Goal: Task Accomplishment & Management: Manage account settings

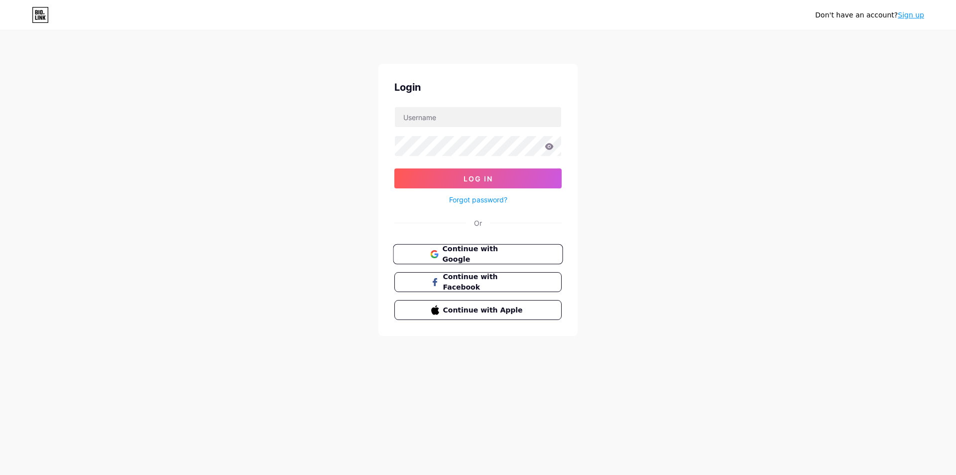
click at [448, 254] on span "Continue with Google" at bounding box center [483, 253] width 83 height 21
click at [522, 120] on input "text" at bounding box center [478, 117] width 166 height 20
paste input "[EMAIL_ADDRESS][DOMAIN_NAME]"
type input "[EMAIL_ADDRESS][DOMAIN_NAME]"
click at [477, 175] on span "Log In" at bounding box center [478, 178] width 29 height 8
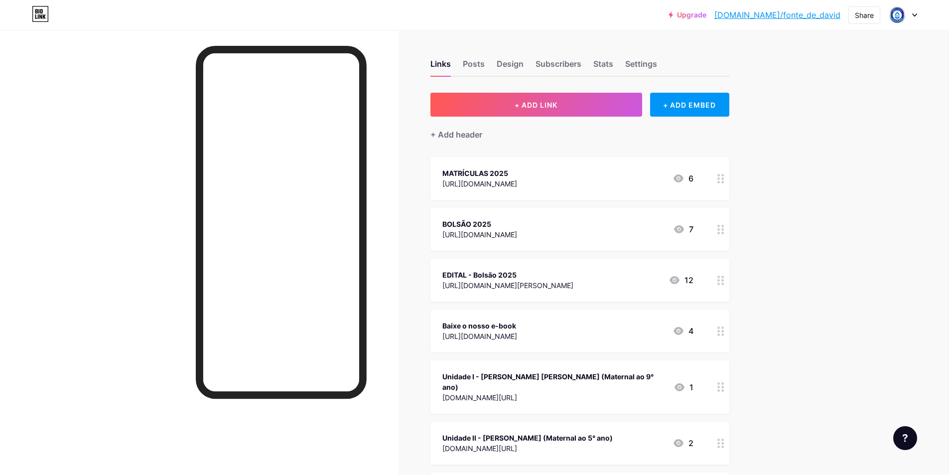
click at [720, 181] on circle at bounding box center [718, 182] width 2 height 2
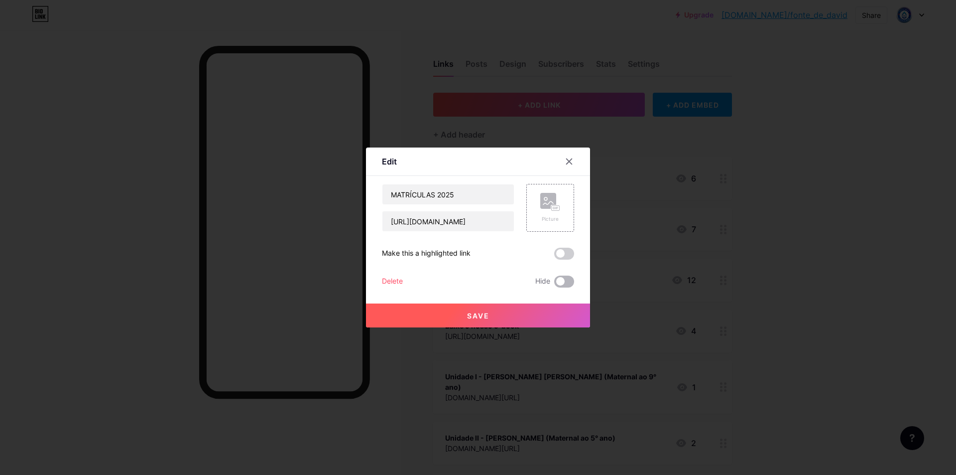
click at [567, 281] on span at bounding box center [564, 281] width 20 height 12
click at [554, 284] on input "checkbox" at bounding box center [554, 284] width 0 height 0
click at [822, 244] on div at bounding box center [478, 237] width 956 height 475
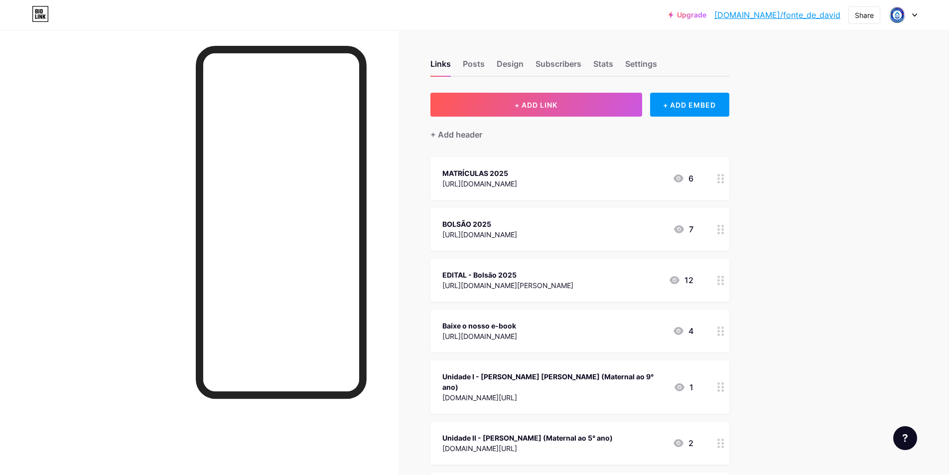
click at [720, 181] on circle at bounding box center [718, 182] width 2 height 2
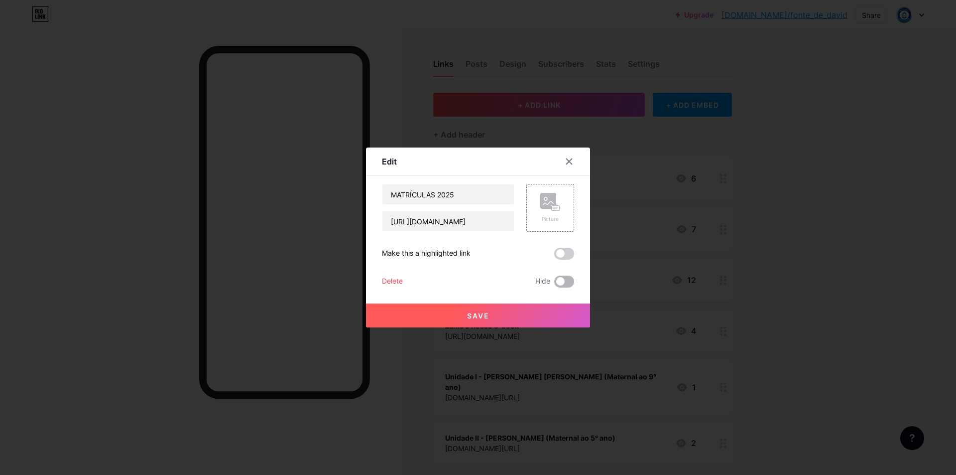
click at [568, 281] on span at bounding box center [564, 281] width 20 height 12
click at [554, 284] on input "checkbox" at bounding box center [554, 284] width 0 height 0
click at [521, 312] on button "Save" at bounding box center [478, 315] width 224 height 24
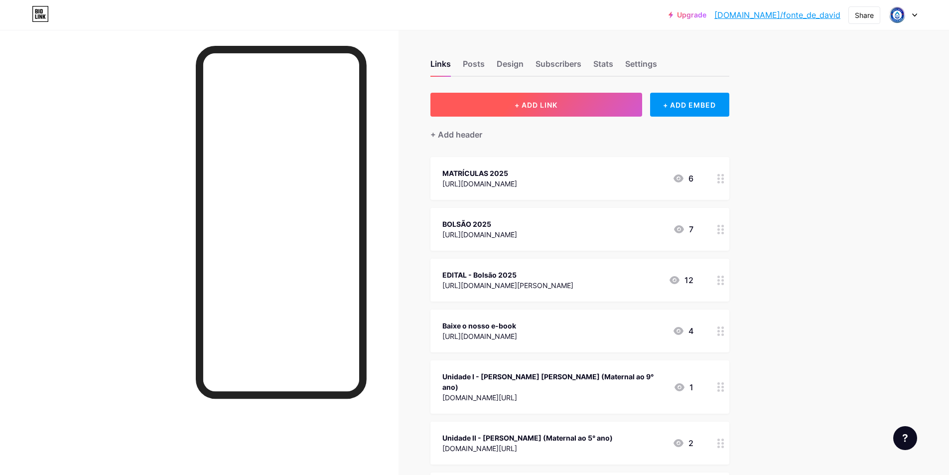
click at [539, 107] on span "+ ADD LINK" at bounding box center [535, 105] width 43 height 8
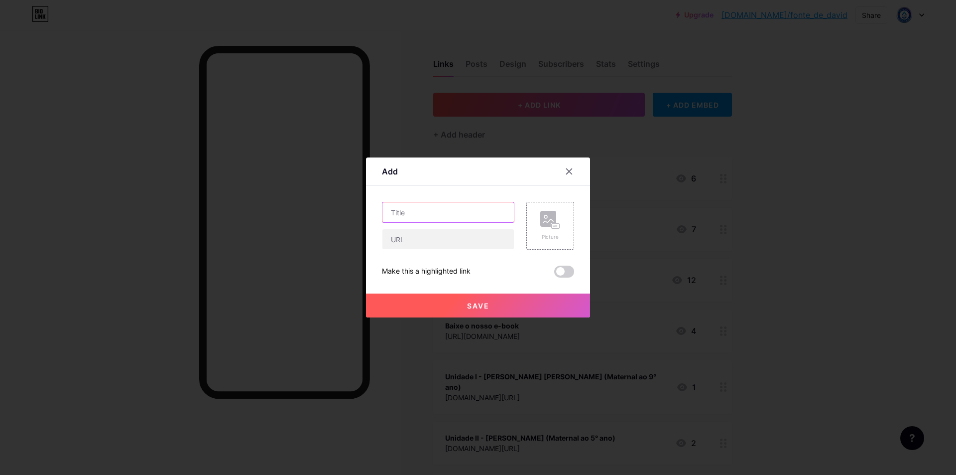
click at [415, 215] on input "text" at bounding box center [447, 212] width 131 height 20
type input "PORTAS ABERTAS"
click at [441, 236] on input "text" at bounding box center [447, 239] width 131 height 20
paste input "[URL][DOMAIN_NAME]"
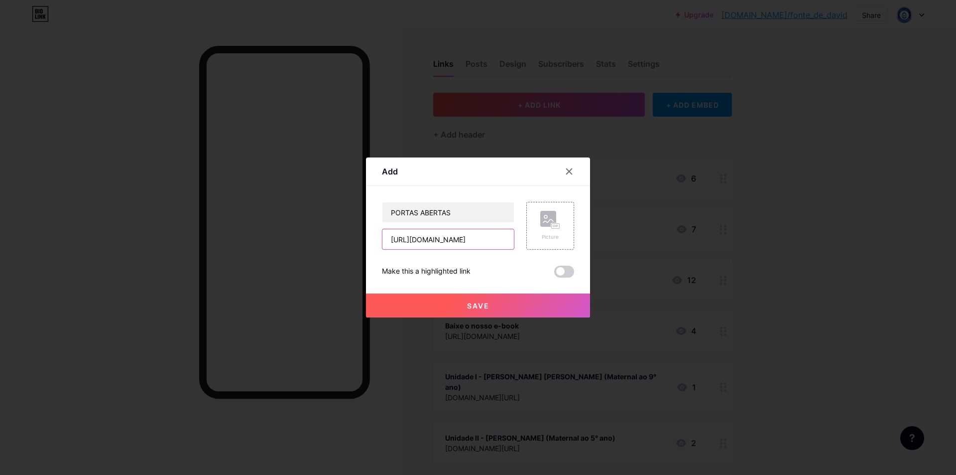
type input "[URL][DOMAIN_NAME]"
click at [493, 308] on button "Save" at bounding box center [478, 305] width 224 height 24
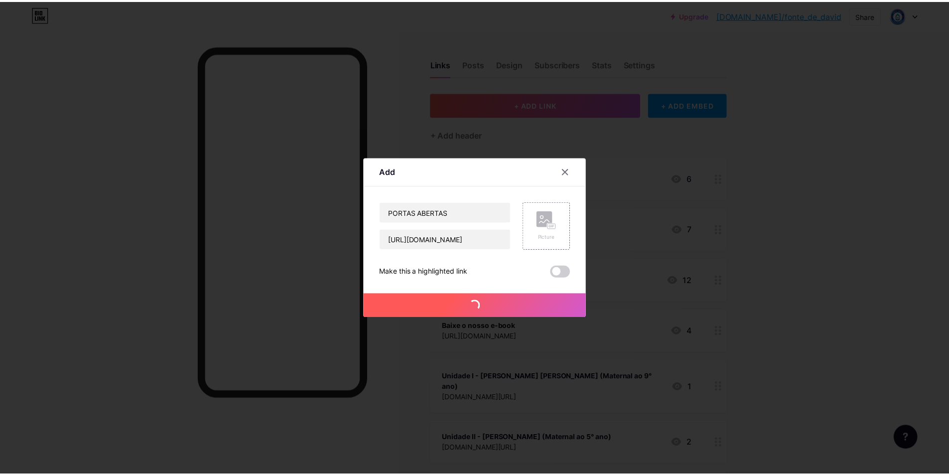
scroll to position [0, 0]
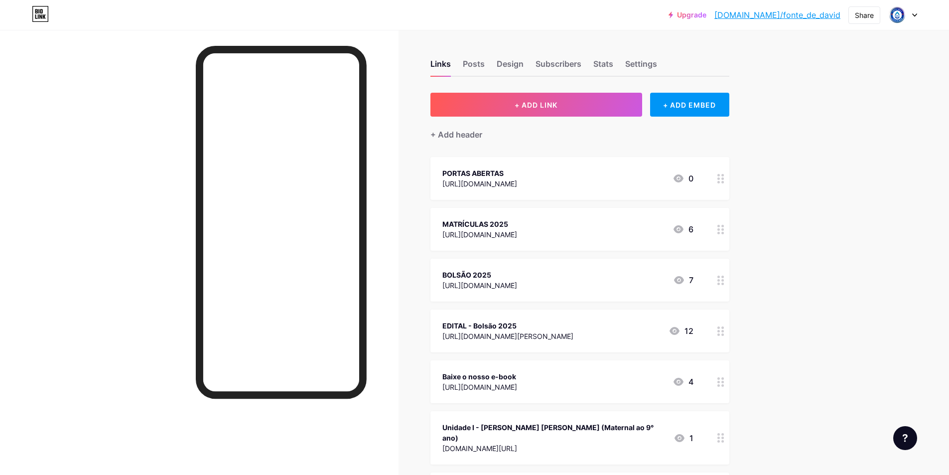
click at [717, 180] on div at bounding box center [720, 178] width 17 height 43
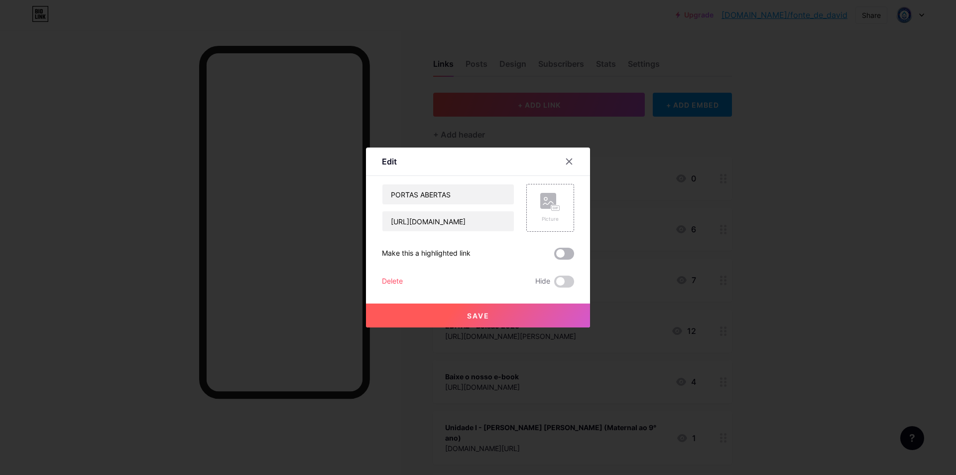
click at [564, 256] on span at bounding box center [564, 253] width 20 height 12
click at [554, 256] on input "checkbox" at bounding box center [554, 256] width 0 height 0
click at [571, 164] on icon at bounding box center [569, 161] width 8 height 8
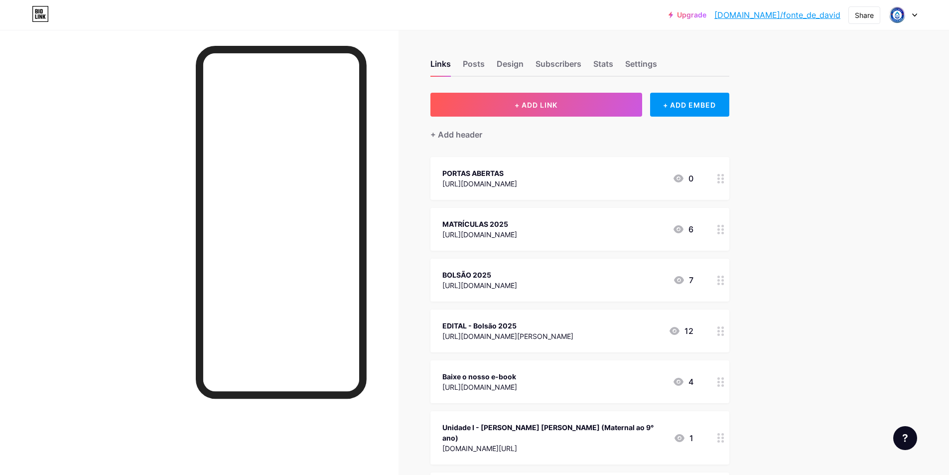
click at [720, 177] on circle at bounding box center [718, 178] width 2 height 2
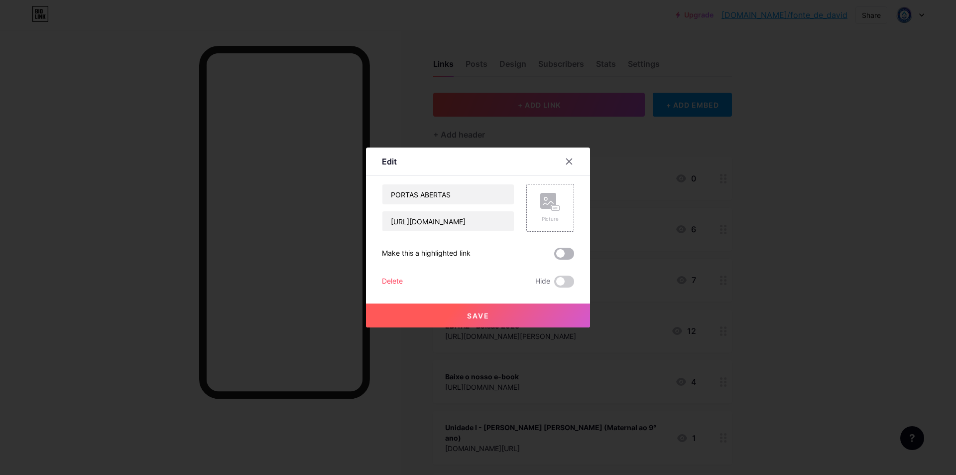
click at [563, 255] on span at bounding box center [564, 253] width 20 height 12
click at [554, 256] on input "checkbox" at bounding box center [554, 256] width 0 height 0
click at [513, 317] on button "Save" at bounding box center [478, 315] width 224 height 24
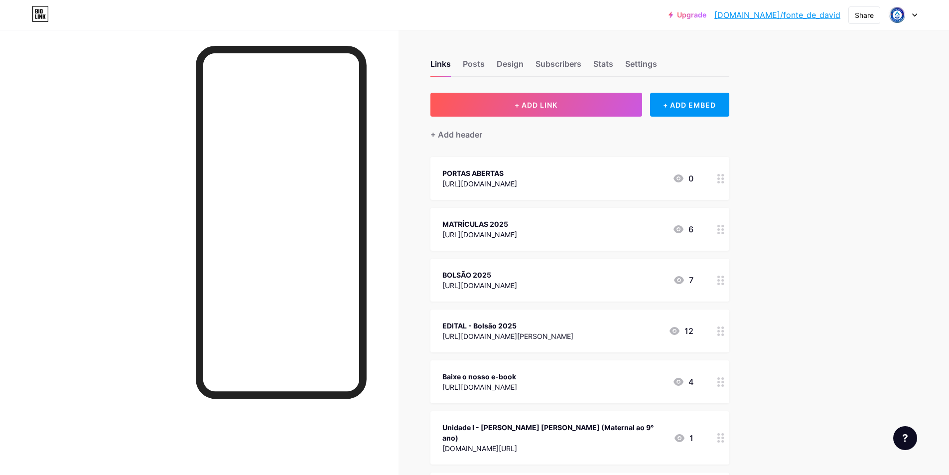
click at [724, 181] on circle at bounding box center [722, 182] width 2 height 2
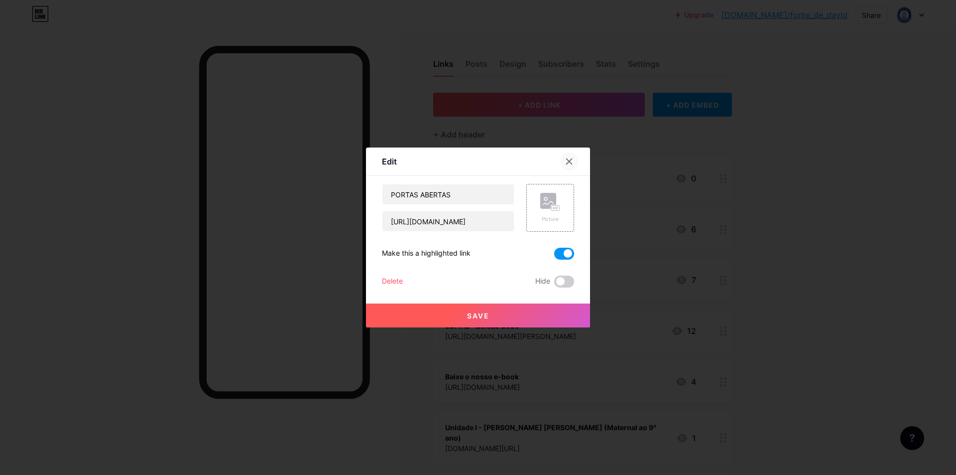
click at [569, 161] on icon at bounding box center [569, 161] width 5 height 5
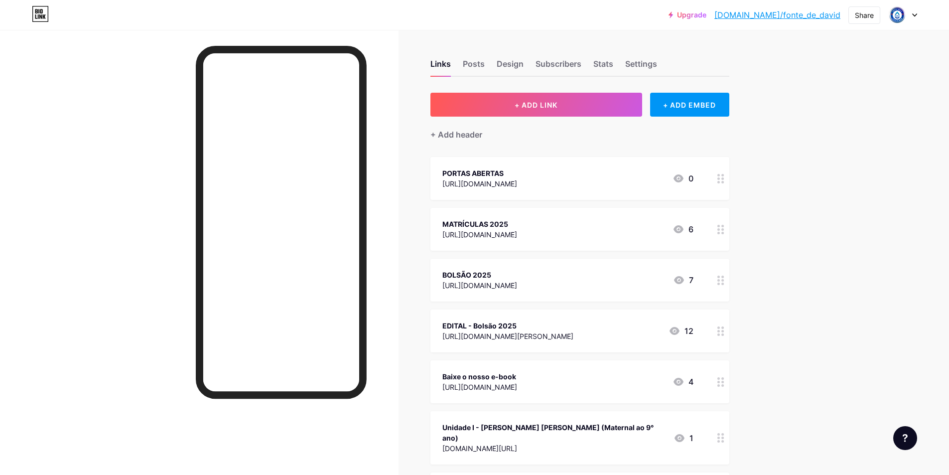
click at [517, 179] on div "[URL][DOMAIN_NAME]" at bounding box center [479, 183] width 75 height 10
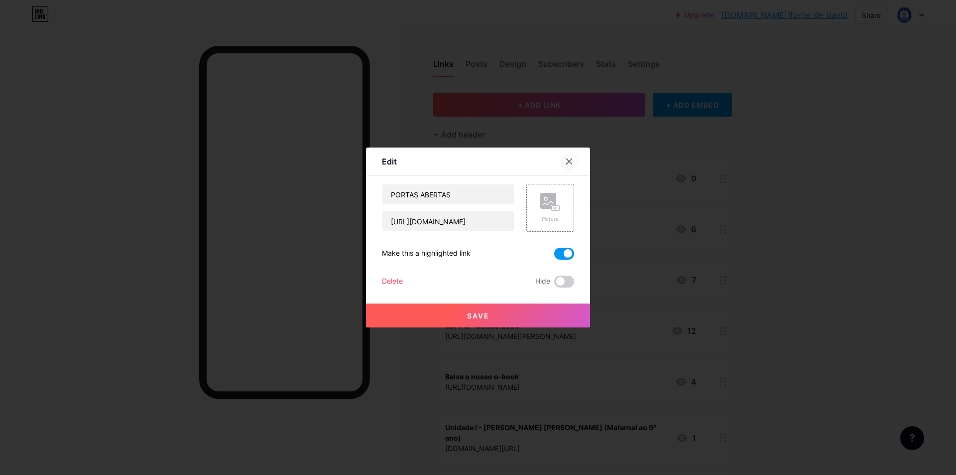
click at [573, 162] on icon at bounding box center [569, 161] width 8 height 8
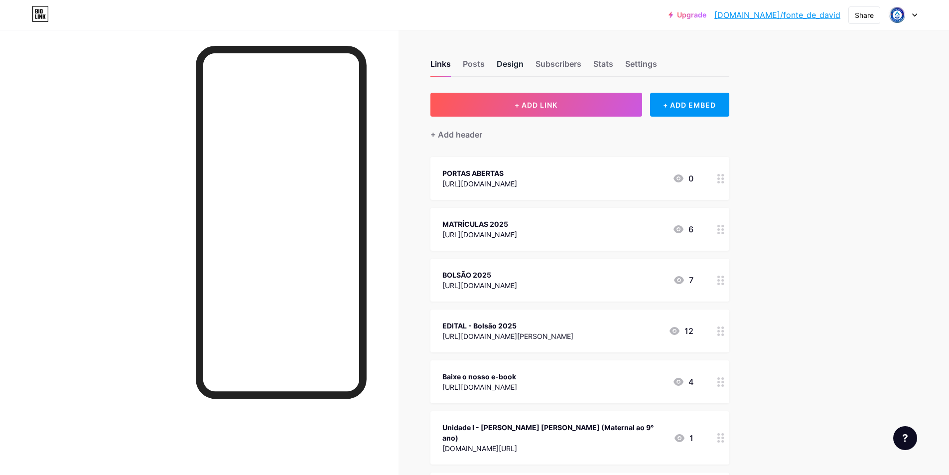
click at [500, 67] on div "Design" at bounding box center [509, 67] width 27 height 18
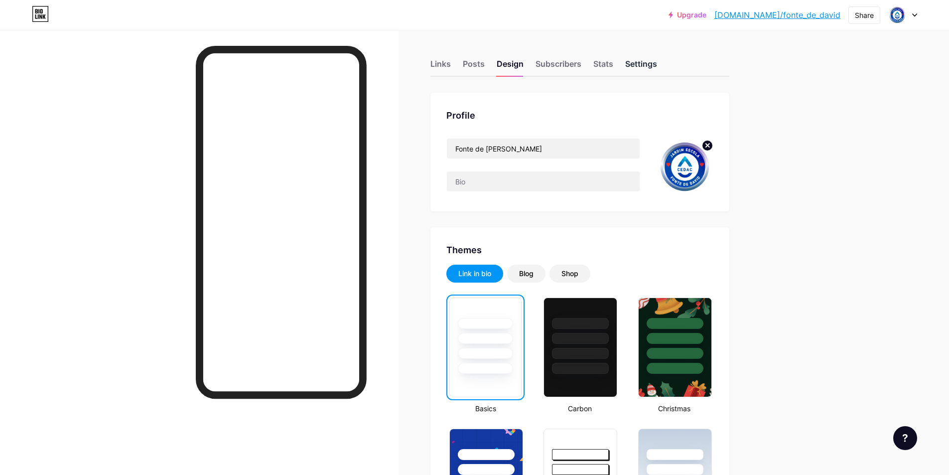
click at [638, 65] on div "Settings" at bounding box center [641, 67] width 32 height 18
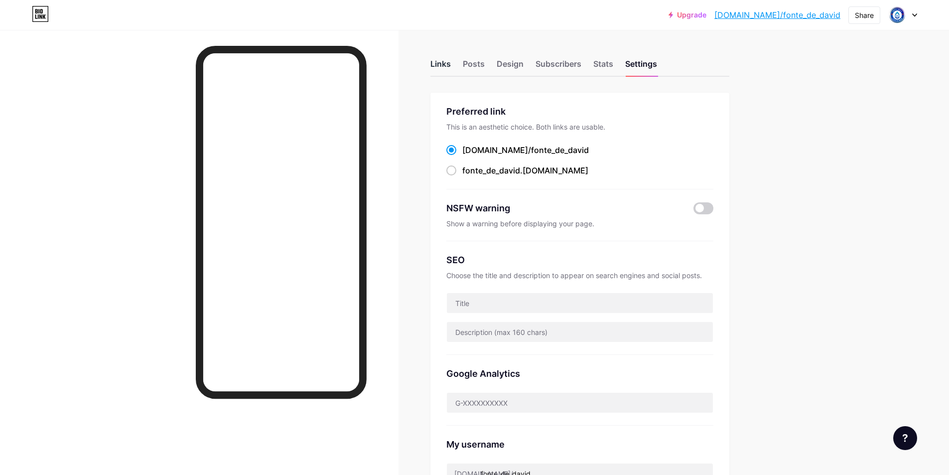
click at [442, 59] on div "Links" at bounding box center [440, 67] width 20 height 18
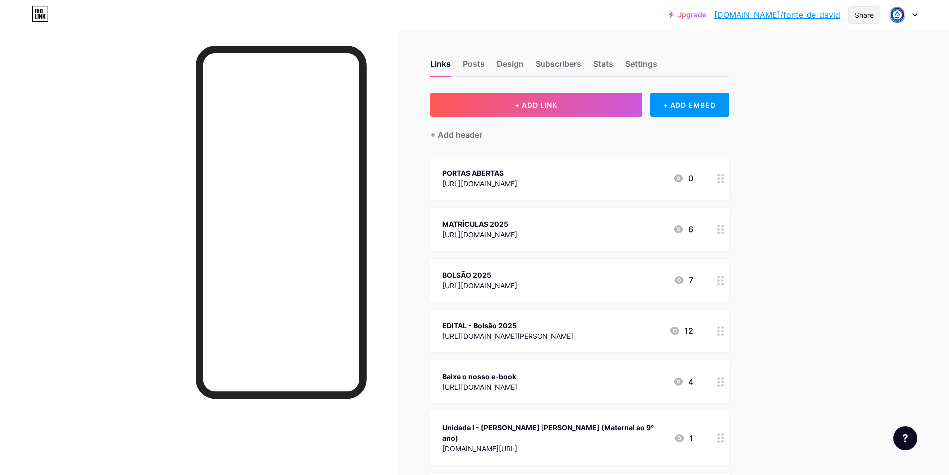
click at [858, 15] on div "Share" at bounding box center [863, 15] width 19 height 10
